Goal: Find specific page/section: Find specific page/section

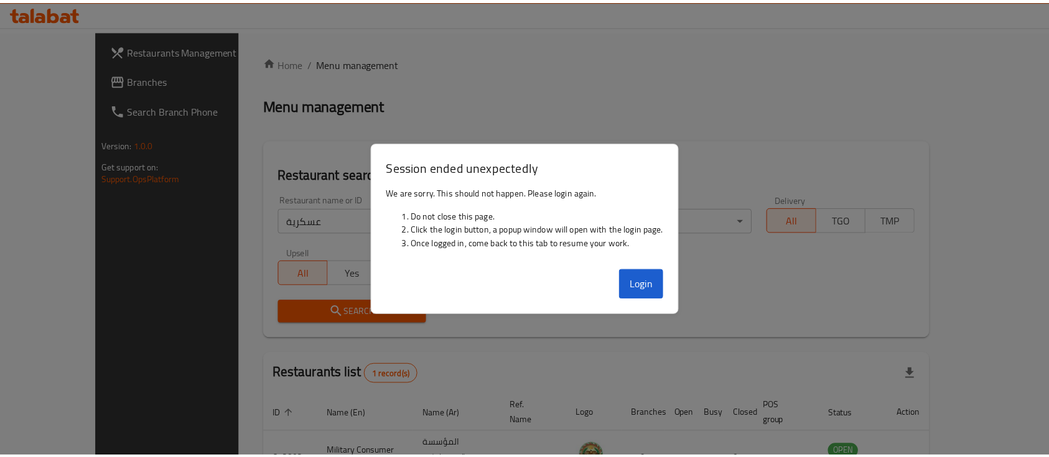
scroll to position [73, 0]
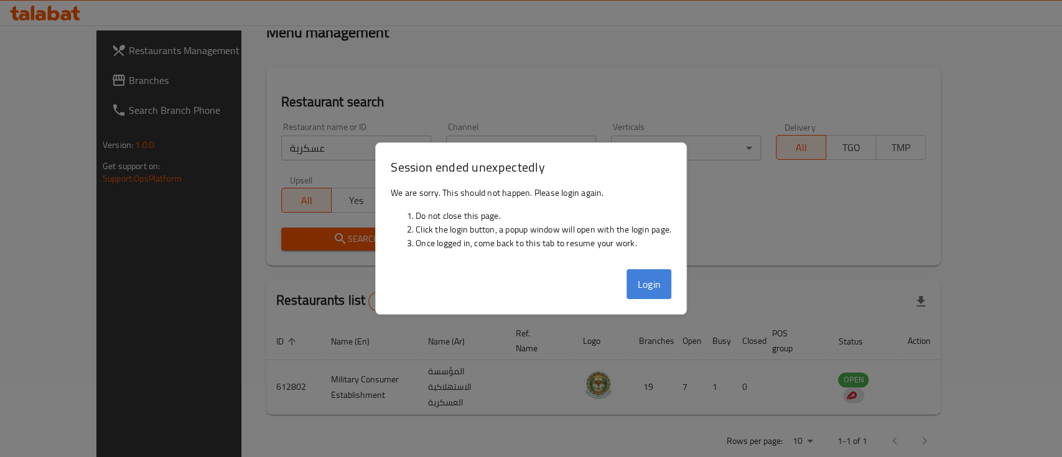
click at [665, 284] on button "Login" at bounding box center [649, 284] width 45 height 30
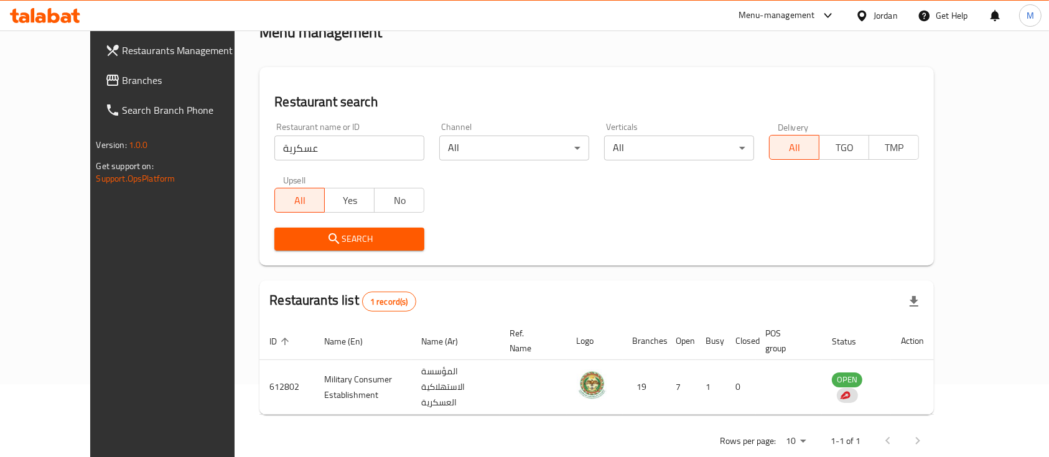
click at [348, 77] on div "Restaurant search Restaurant name or ID عسكرية Restaurant name or ID Channel Al…" at bounding box center [596, 166] width 675 height 198
drag, startPoint x: 299, startPoint y: 149, endPoint x: 157, endPoint y: 154, distance: 141.3
click at [159, 154] on div "Restaurants Management Branches Search Branch Phone Version: 1.0.0 Get support …" at bounding box center [524, 220] width 869 height 525
type input "s"
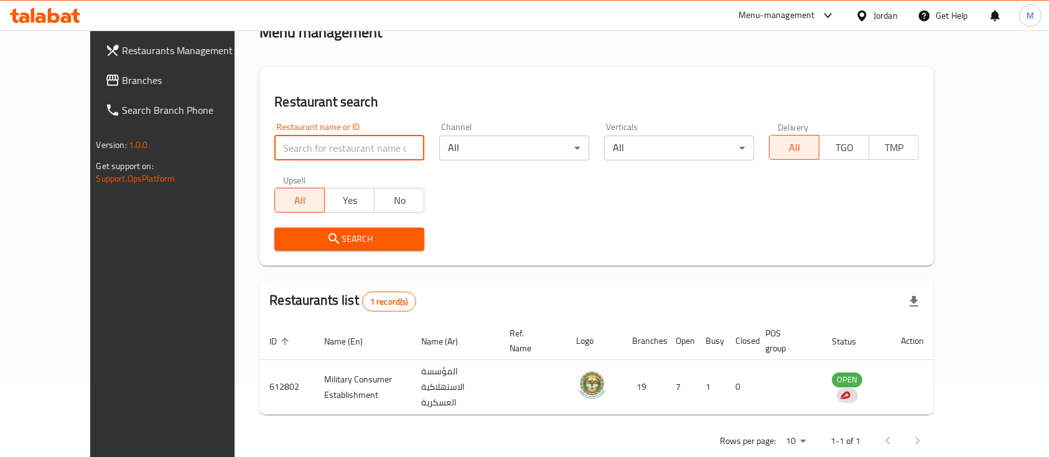
type input "س"
type input "دجاج الخير"
click button "Search" at bounding box center [349, 239] width 150 height 23
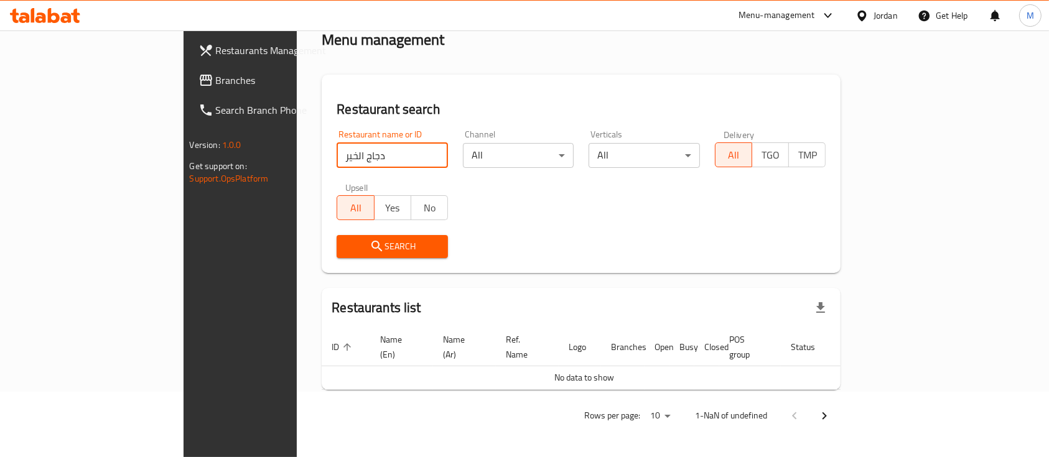
scroll to position [50, 0]
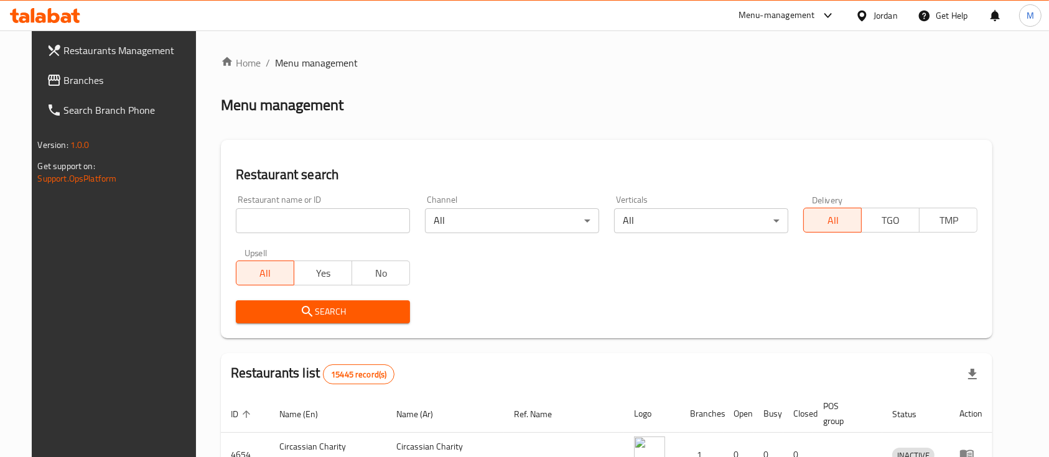
click at [324, 213] on input "search" at bounding box center [323, 220] width 174 height 25
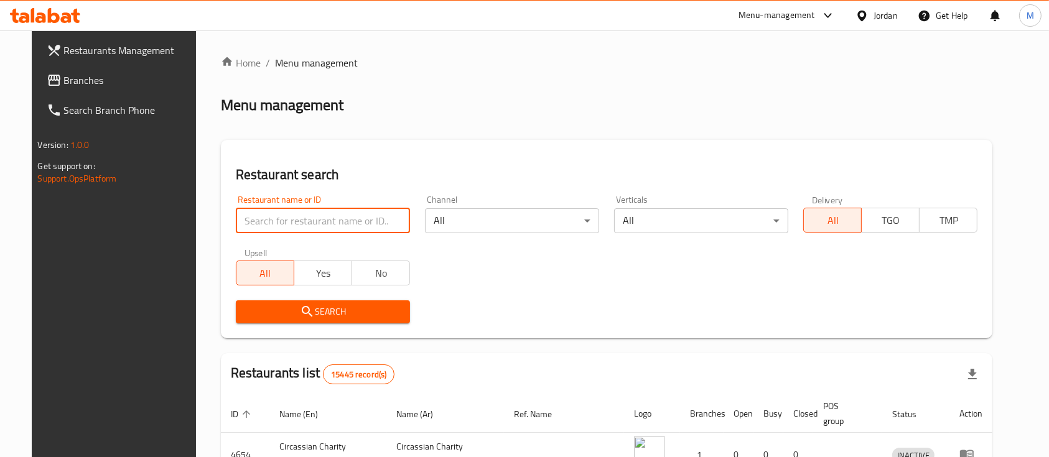
type input "ش"
type input "القيسي"
click button "Search" at bounding box center [323, 312] width 174 height 23
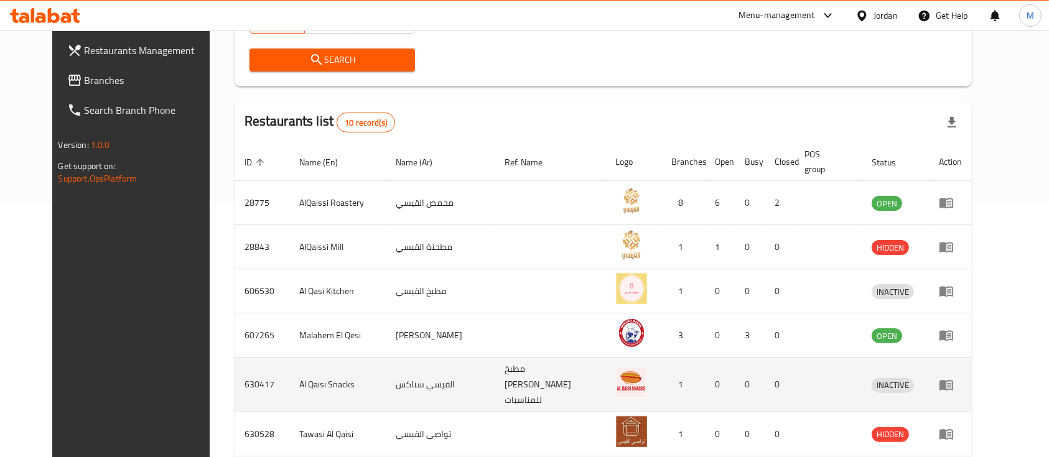
scroll to position [249, 0]
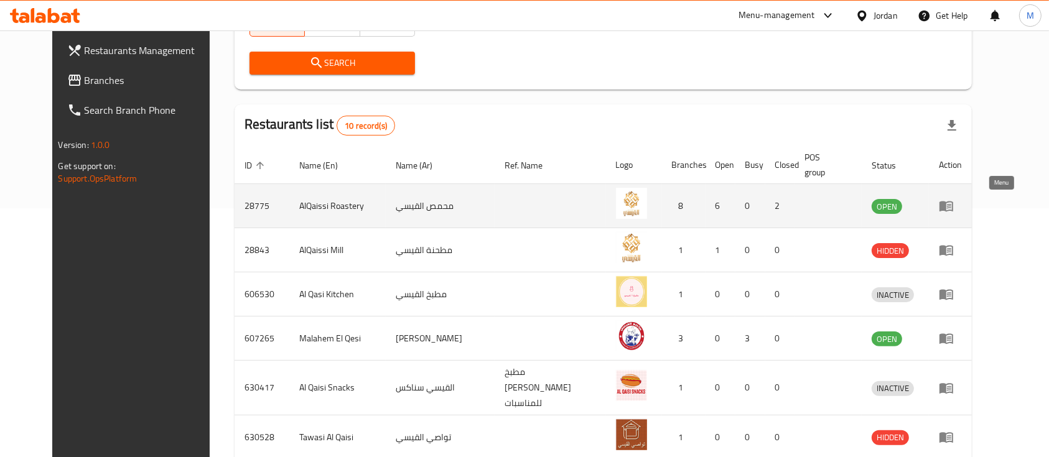
click at [954, 213] on icon "enhanced table" at bounding box center [946, 205] width 15 height 15
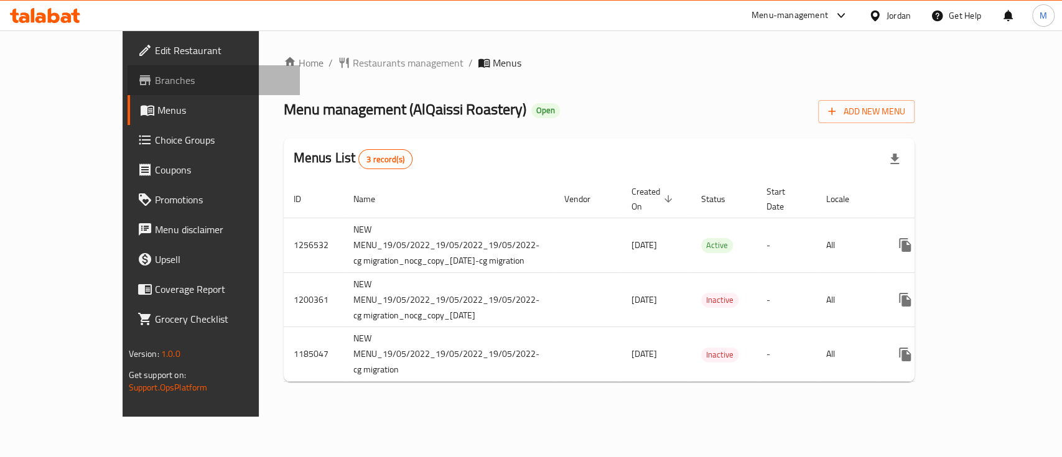
click at [128, 89] on link "Branches" at bounding box center [214, 80] width 172 height 30
